Goal: Information Seeking & Learning: Learn about a topic

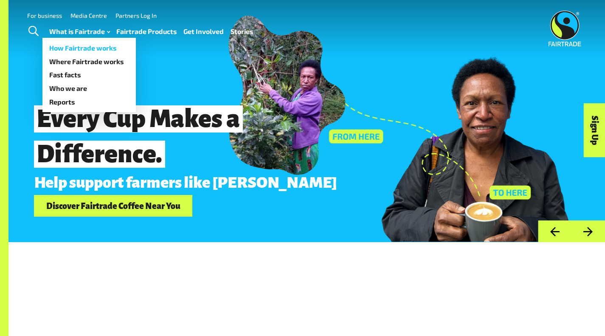
click at [89, 49] on link "How Fairtrade works" at bounding box center [88, 48] width 93 height 14
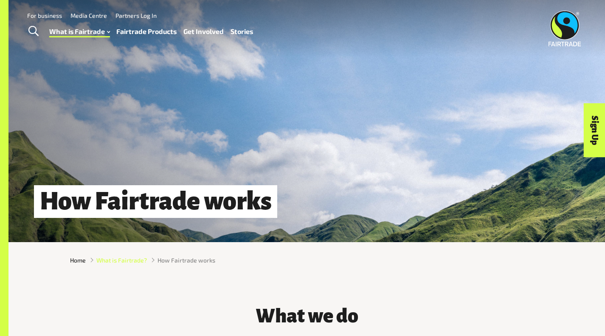
click at [104, 264] on span "What is Fairtrade?" at bounding box center [121, 259] width 50 height 9
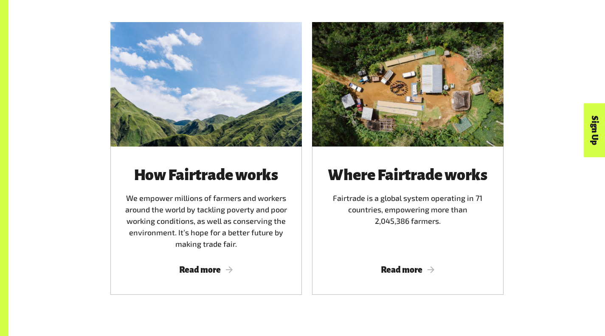
scroll to position [481, 0]
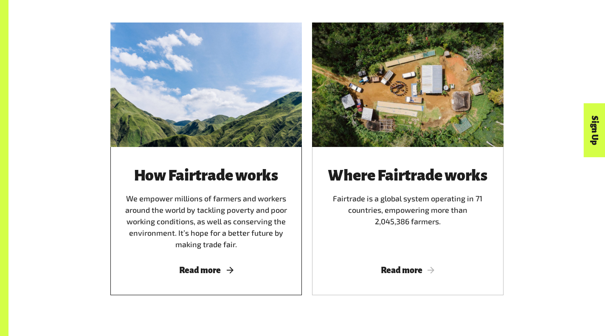
click at [205, 240] on div "How Fairtrade works We empower millions of farmers and workers around the world…" at bounding box center [206, 208] width 171 height 83
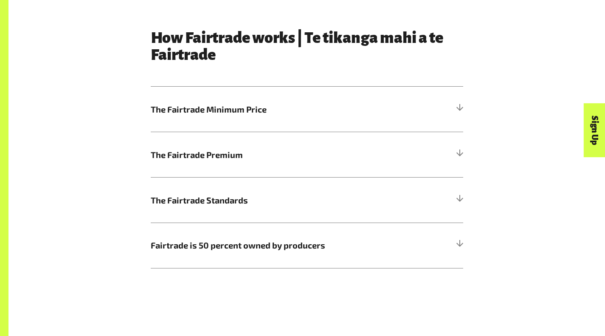
scroll to position [440, 0]
click at [212, 104] on h5 "The Fairtrade Minimum Price" at bounding box center [307, 108] width 312 height 45
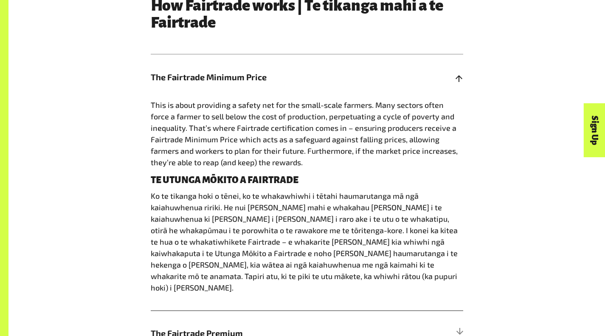
scroll to position [481, 0]
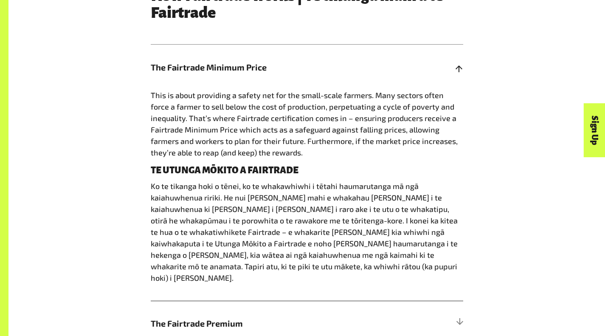
click at [346, 66] on span "The Fairtrade Minimum Price" at bounding box center [268, 67] width 234 height 13
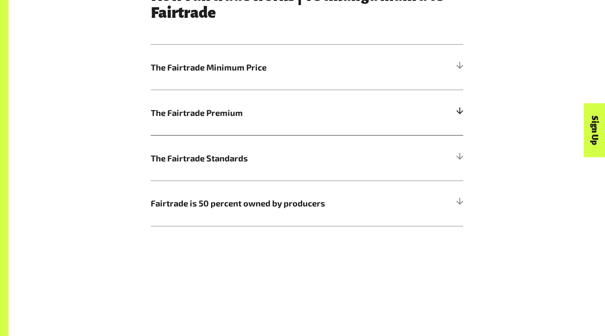
click at [317, 131] on h5 "The Fairtrade Premium" at bounding box center [307, 112] width 312 height 45
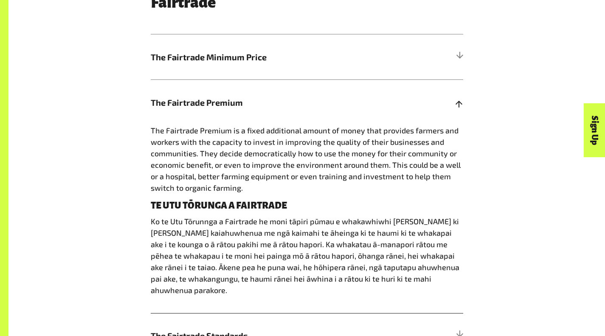
scroll to position [499, 0]
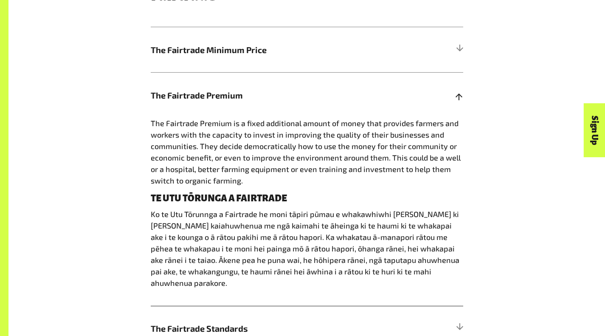
click at [270, 87] on h5 "The Fairtrade Premium" at bounding box center [307, 94] width 312 height 45
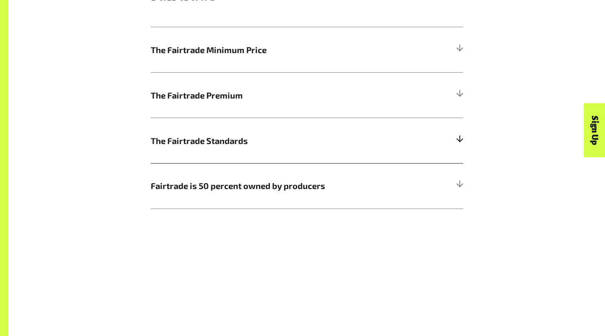
click at [269, 147] on span "The Fairtrade Standards" at bounding box center [268, 140] width 234 height 13
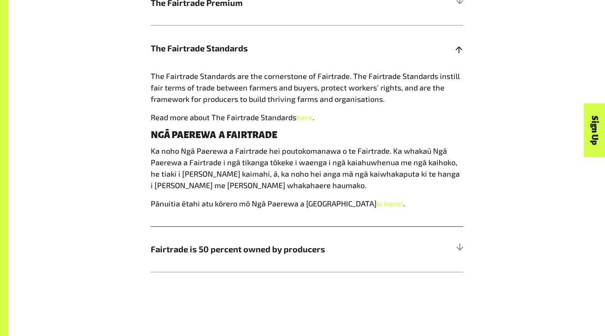
scroll to position [594, 0]
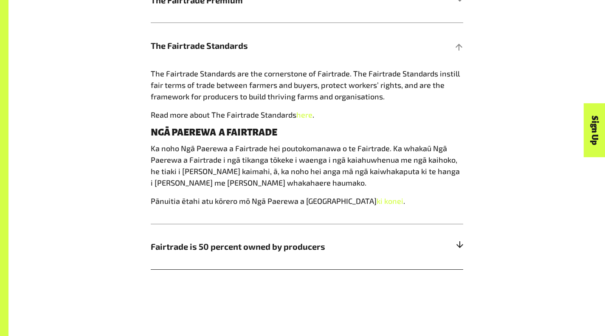
click at [292, 247] on span "Fairtrade is 50 percent owned by producers" at bounding box center [268, 246] width 234 height 13
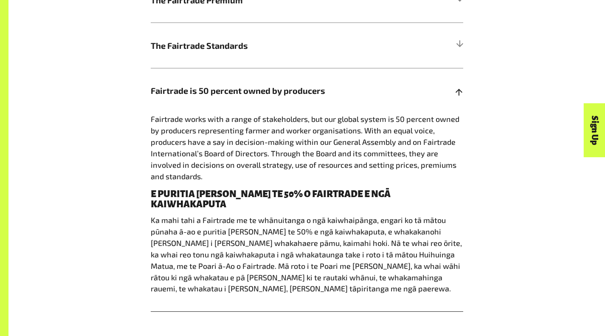
click at [208, 190] on h4 "E PURITIA [PERSON_NAME] TE 50% O FAIRTRADE E NGĀ KAIWHAKAPUTA" at bounding box center [307, 199] width 312 height 20
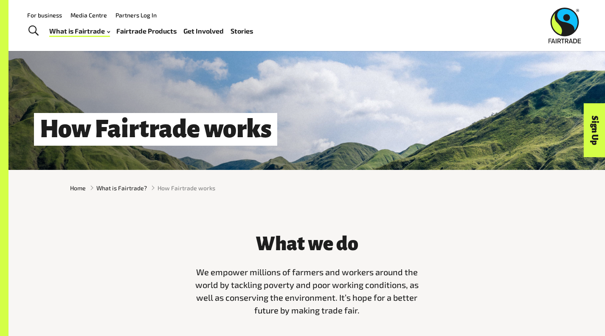
scroll to position [0, 0]
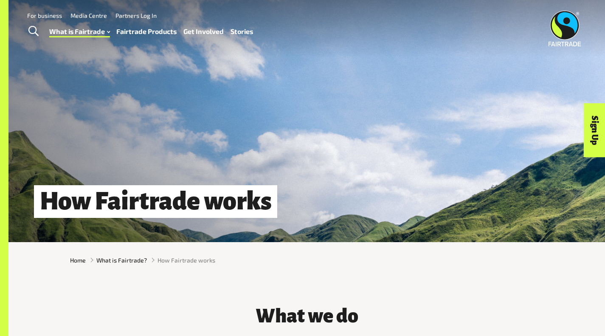
click at [149, 35] on link "Fairtrade Products" at bounding box center [146, 31] width 60 height 12
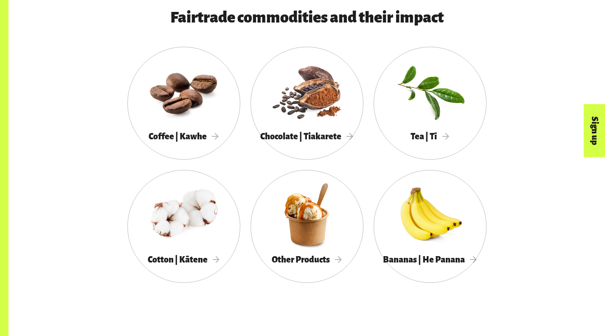
scroll to position [491, 0]
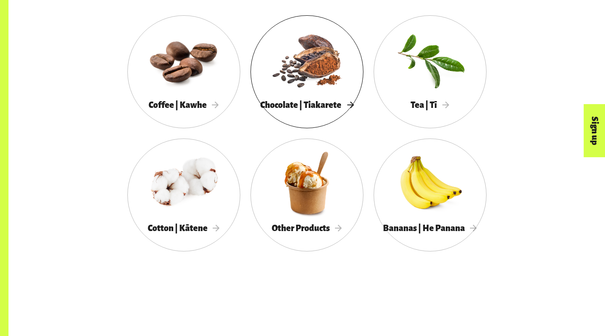
click at [265, 80] on div at bounding box center [306, 59] width 113 height 73
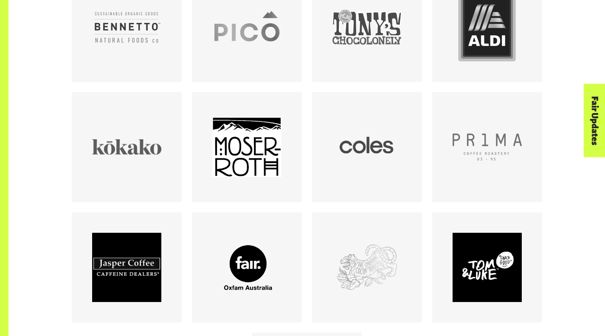
scroll to position [572, 0]
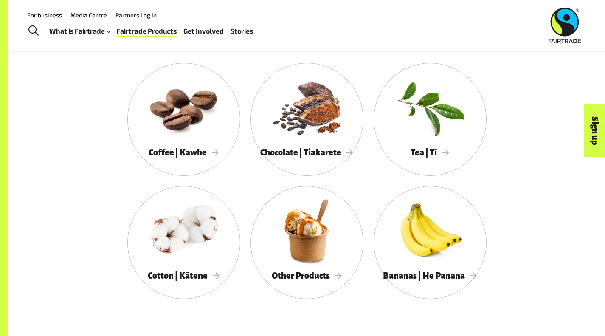
scroll to position [443, 0]
click at [373, 226] on div at bounding box center [429, 230] width 113 height 73
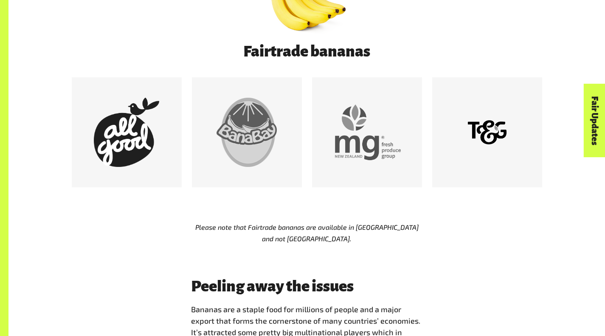
scroll to position [465, 0]
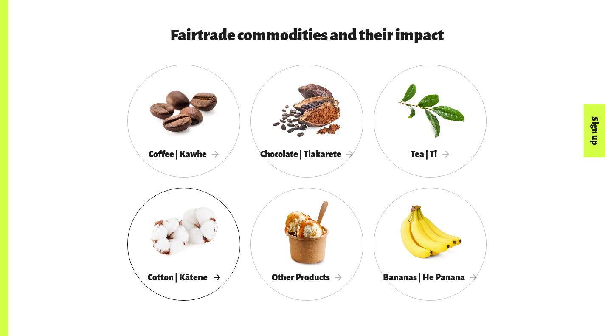
scroll to position [443, 0]
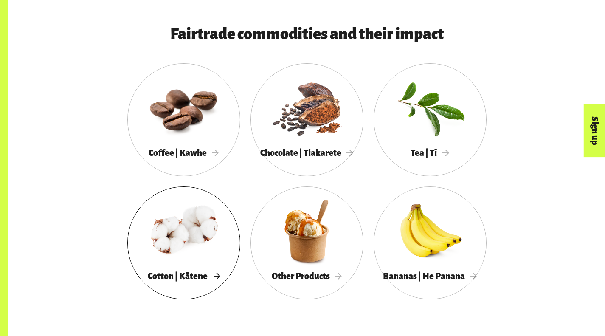
click at [220, 271] on span "Cotton | Kātene" at bounding box center [184, 275] width 72 height 9
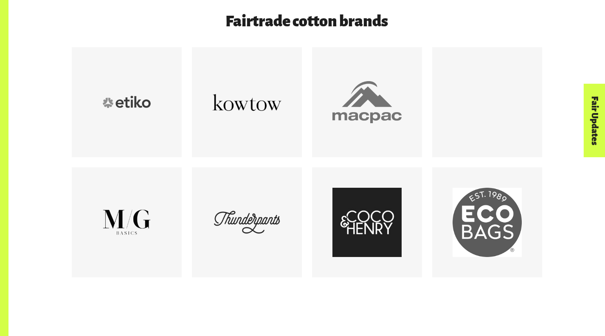
scroll to position [489, 0]
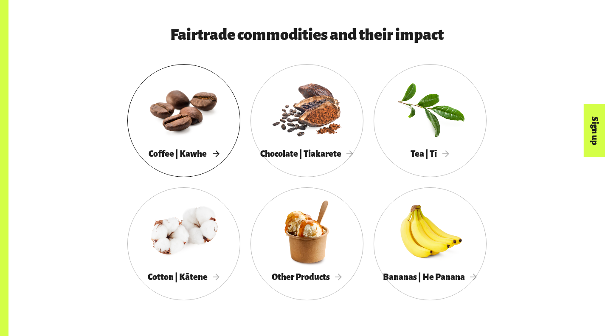
scroll to position [443, 0]
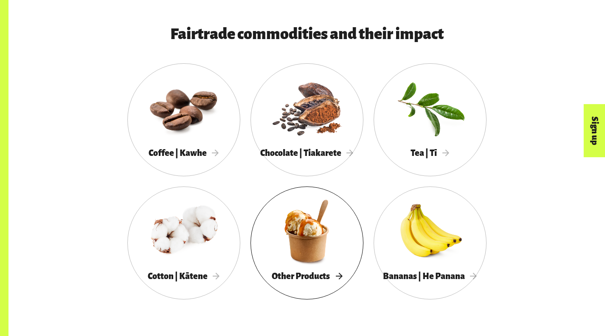
click at [250, 262] on div at bounding box center [306, 230] width 113 height 73
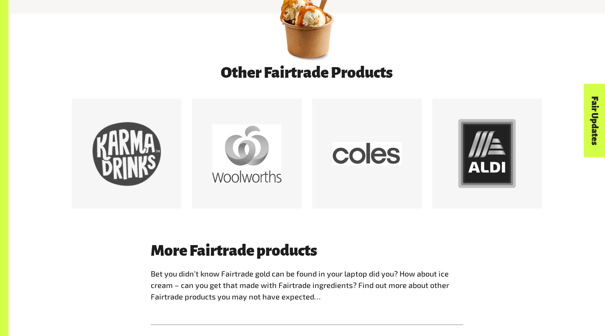
scroll to position [467, 0]
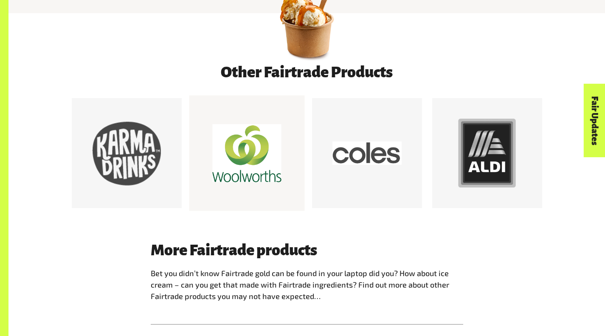
click at [227, 153] on div at bounding box center [246, 152] width 69 height 69
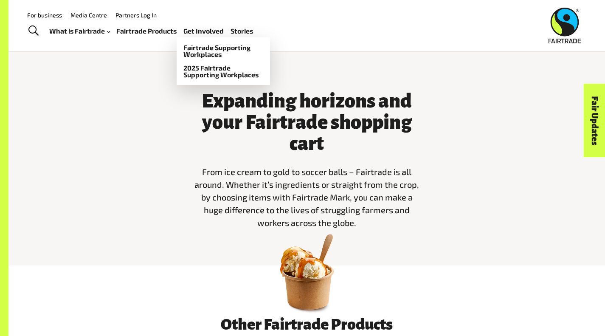
scroll to position [213, 0]
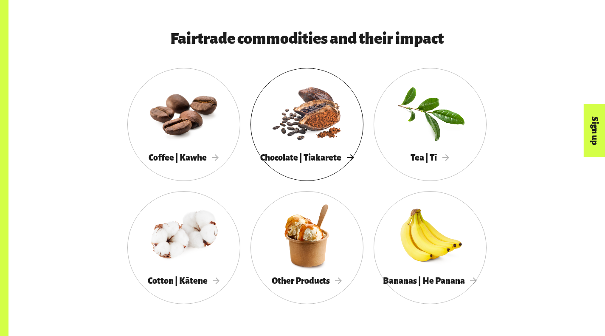
scroll to position [443, 0]
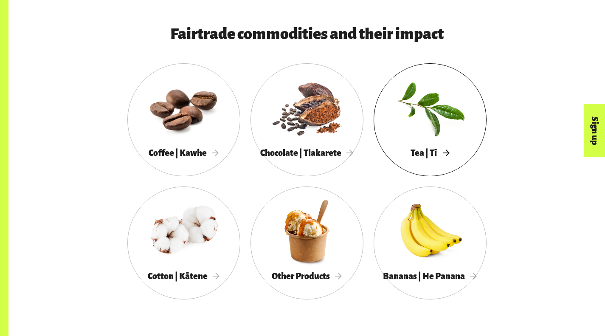
click at [373, 148] on div "Tea | Tī" at bounding box center [429, 152] width 113 height 17
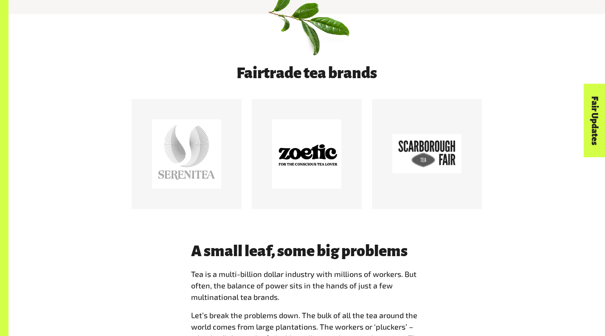
scroll to position [424, 0]
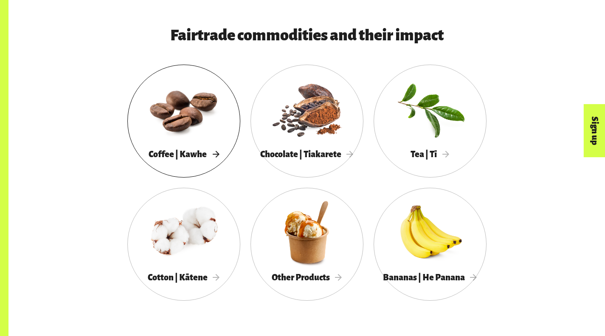
scroll to position [443, 0]
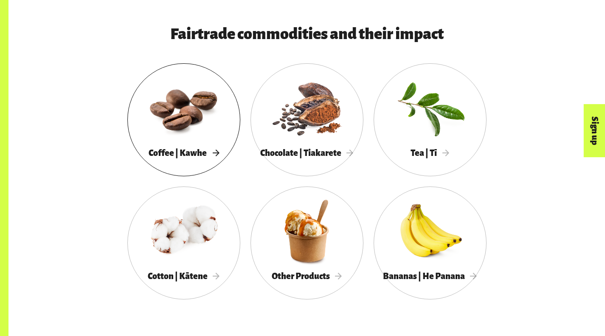
click at [127, 161] on div "Coffee | Kawhe" at bounding box center [183, 152] width 113 height 17
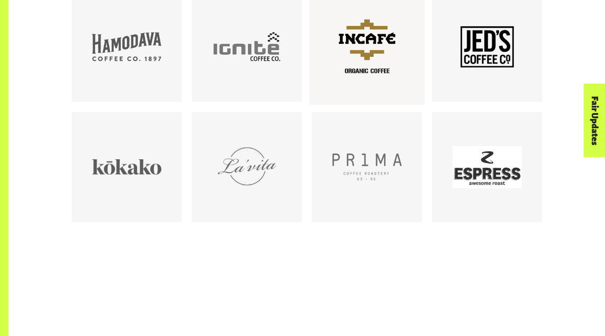
scroll to position [640, 0]
